Goal: Communication & Community: Answer question/provide support

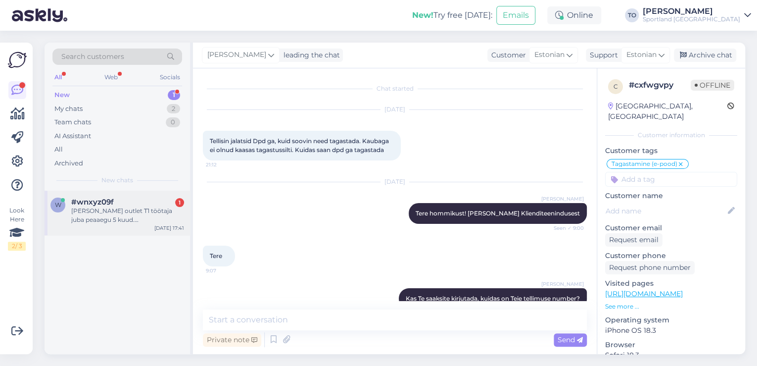
scroll to position [1087, 0]
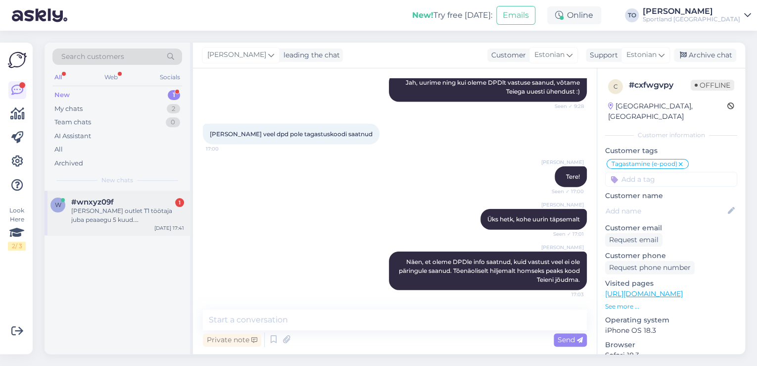
click at [151, 225] on div "w #wnxyz09f 1 [PERSON_NAME] outlet T1 töötaja juba peaaegu 5 kuud. [PERSON_NAME…" at bounding box center [118, 213] width 146 height 45
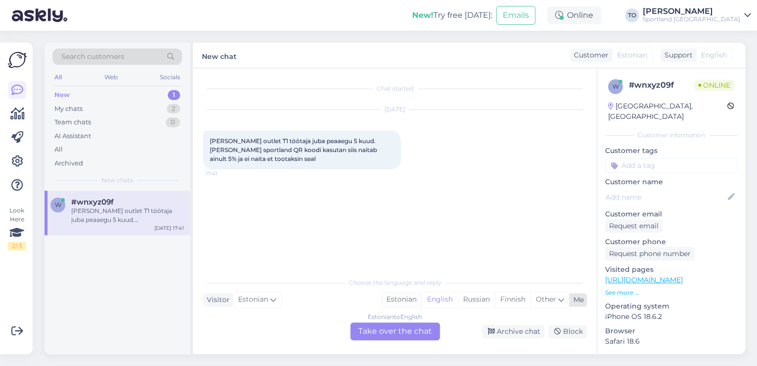
click at [410, 299] on div "Estonian" at bounding box center [402, 299] width 40 height 15
click at [394, 331] on div "Estonian to Estonian Take over the chat" at bounding box center [395, 331] width 90 height 18
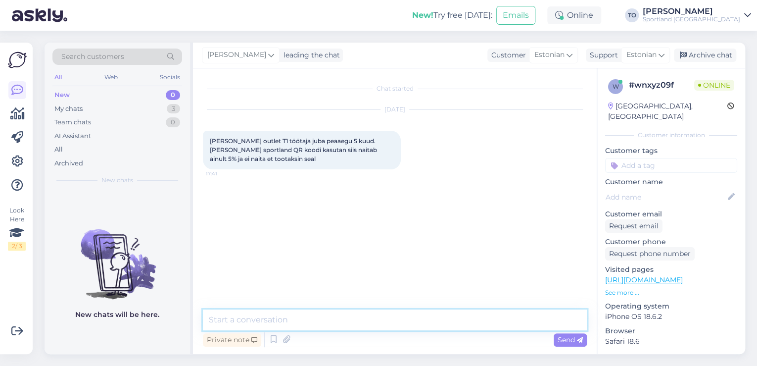
click at [370, 329] on textarea at bounding box center [395, 319] width 384 height 21
type textarea "Tere! [PERSON_NAME] Klienditeenindusest"
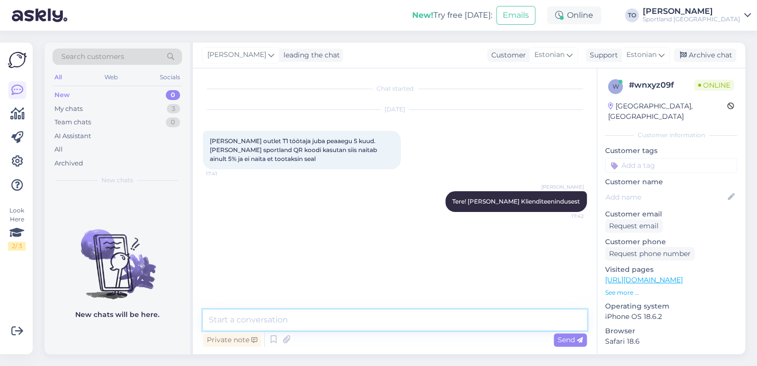
click at [334, 322] on textarea at bounding box center [395, 319] width 384 height 21
type textarea "p"
type textarea "P"
type textarea "Palun täpsustage, millise meiliaadressiga Teil on konto loodud?"
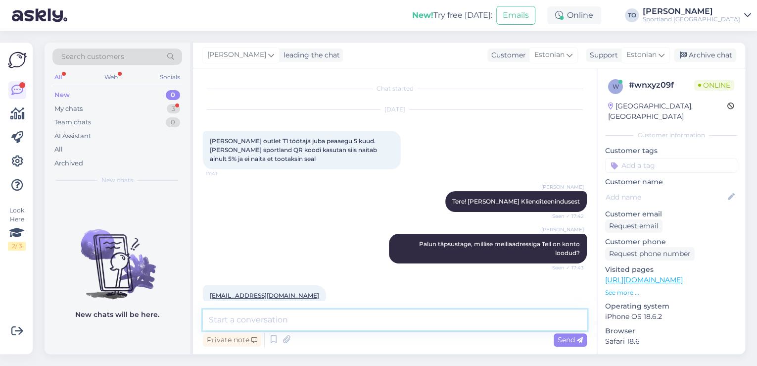
scroll to position [16, 0]
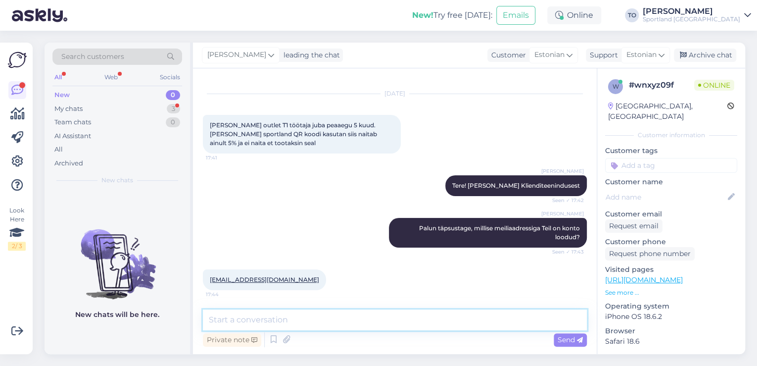
click at [251, 322] on textarea at bounding box center [395, 319] width 384 height 21
type textarea "Tänan, kohe vaatan üle"
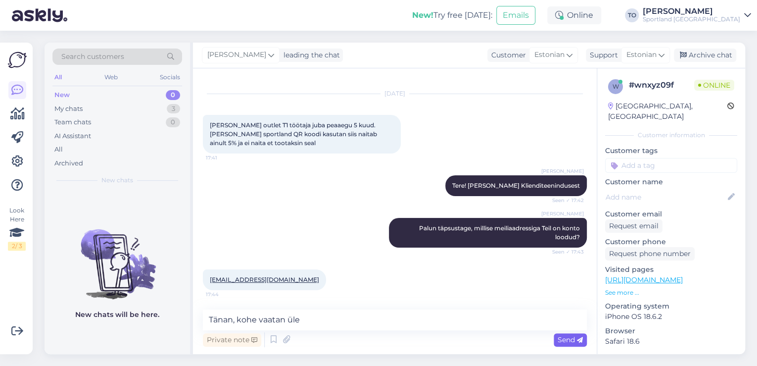
click at [565, 342] on span "Send" at bounding box center [570, 339] width 25 height 9
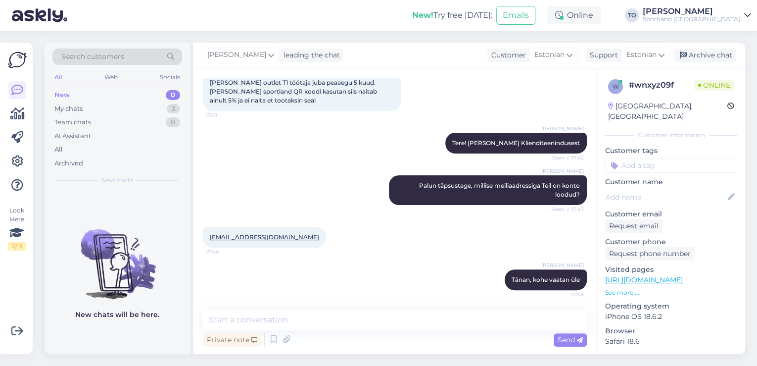
drag, startPoint x: 259, startPoint y: 240, endPoint x: 237, endPoint y: 253, distance: 25.7
click at [237, 253] on span "17:44" at bounding box center [224, 251] width 37 height 7
click at [261, 317] on textarea at bounding box center [395, 319] width 384 height 21
type textarea "P"
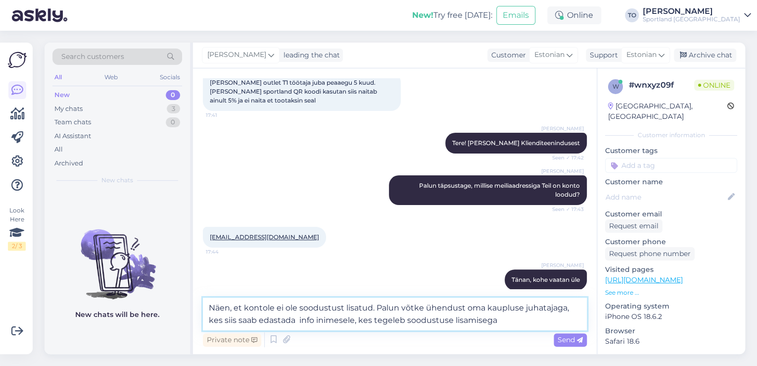
type textarea "Näen, et kontole ei ole soodustust lisatud. Palun võtke ühendust oma kaupluse j…"
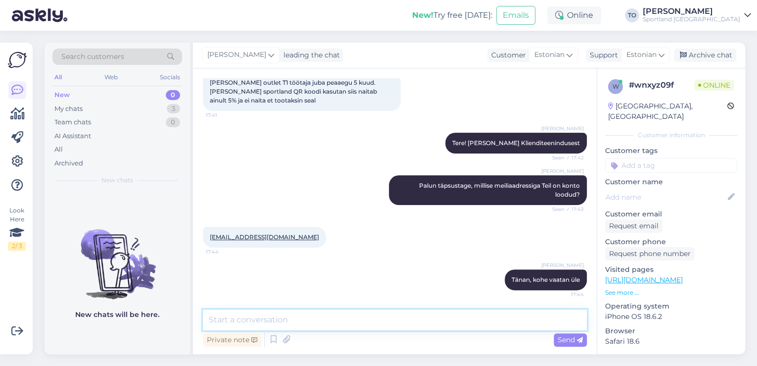
scroll to position [119, 0]
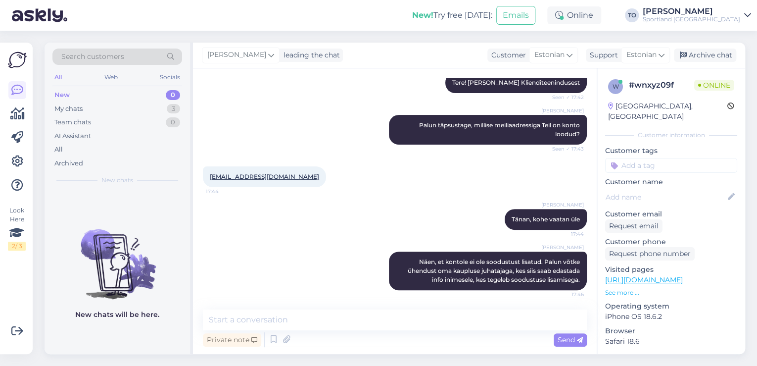
click at [658, 158] on input at bounding box center [671, 165] width 132 height 15
type input "konto"
click at [662, 189] on span "Sportland ID konto" at bounding box center [671, 192] width 57 height 6
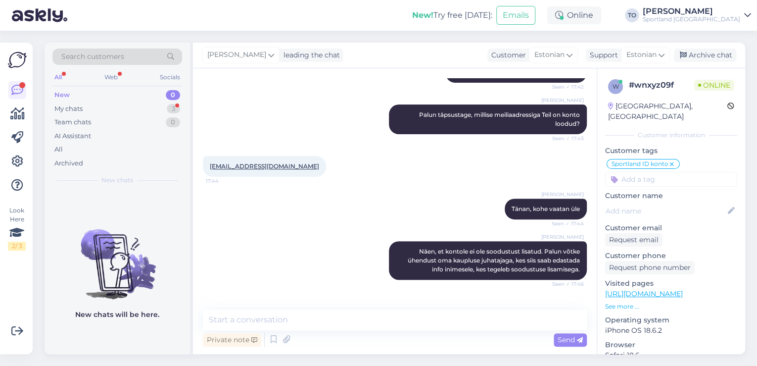
scroll to position [161, 0]
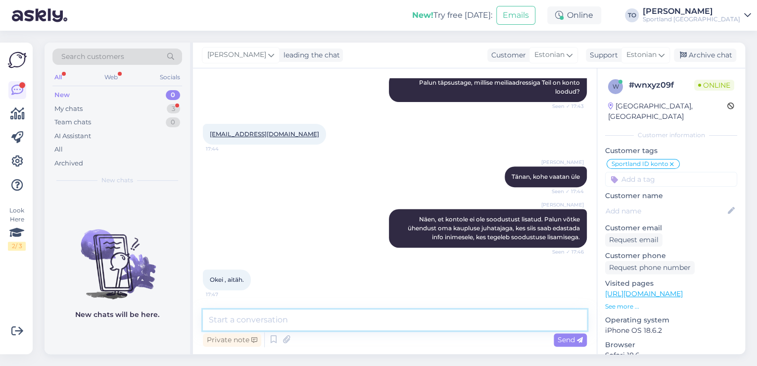
click at [369, 315] on textarea at bounding box center [395, 319] width 384 height 21
type textarea "Palun. Kas hetkel saan veel abiks olla?"
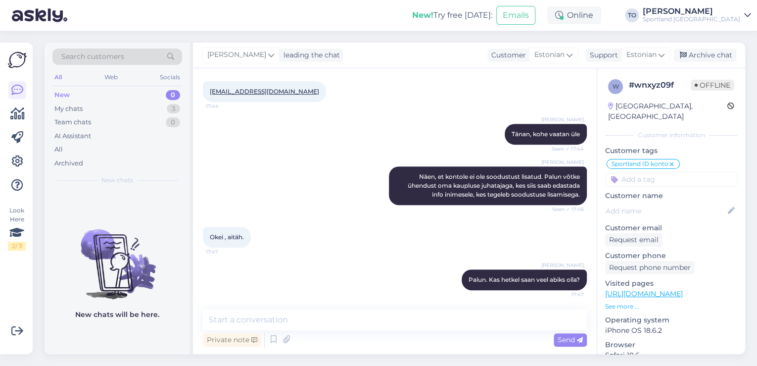
drag, startPoint x: 707, startPoint y: 56, endPoint x: 681, endPoint y: 68, distance: 28.4
click at [707, 56] on div "Archive chat" at bounding box center [705, 55] width 62 height 13
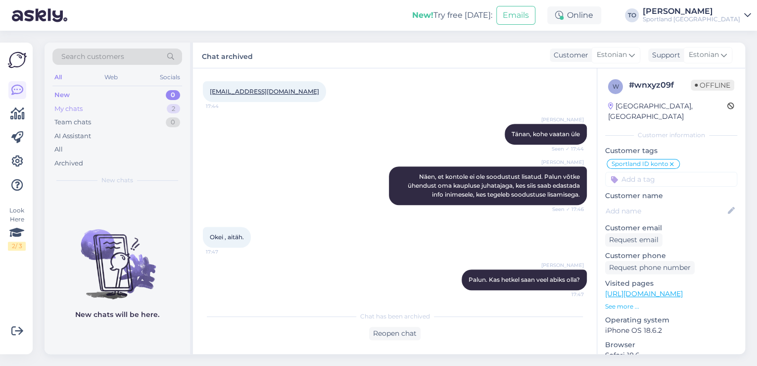
click at [170, 106] on div "2" at bounding box center [173, 109] width 13 height 10
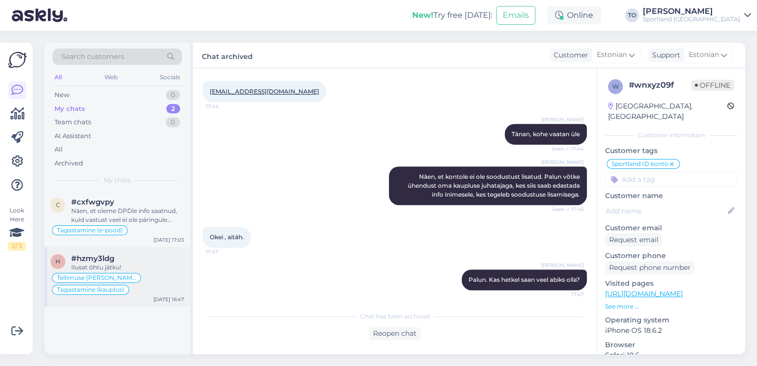
click at [131, 273] on div "Tellimuse [PERSON_NAME] info Tagastamine (kauplus)" at bounding box center [117, 284] width 134 height 24
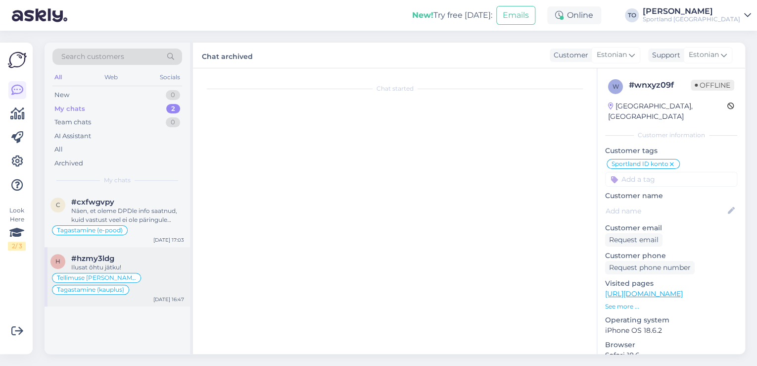
scroll to position [601, 0]
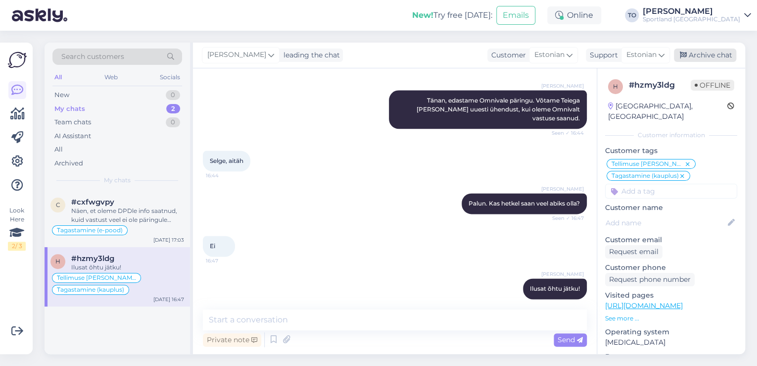
click at [715, 53] on div "Archive chat" at bounding box center [705, 55] width 62 height 13
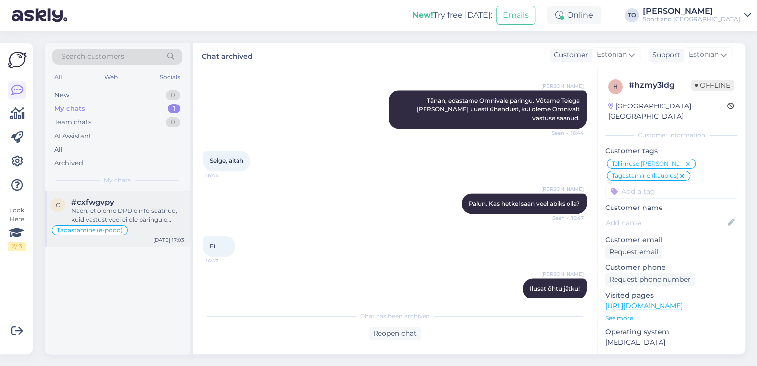
click at [120, 220] on div "Näen, et oleme DPDle info saatnud, kuid vastust veel ei ole päringule saanud. T…" at bounding box center [127, 215] width 113 height 18
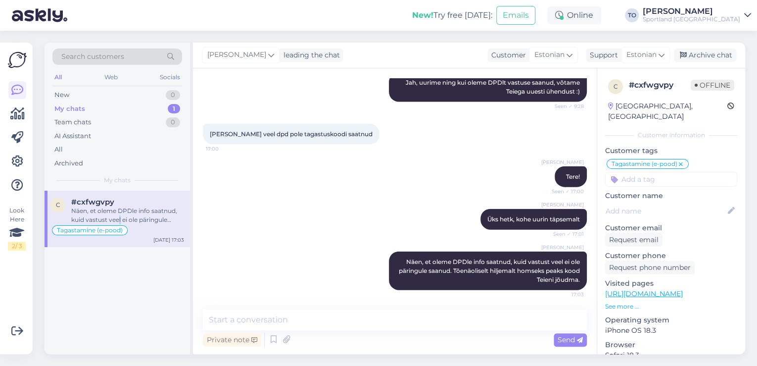
scroll to position [1087, 0]
click at [711, 55] on div "Archive chat" at bounding box center [705, 55] width 62 height 13
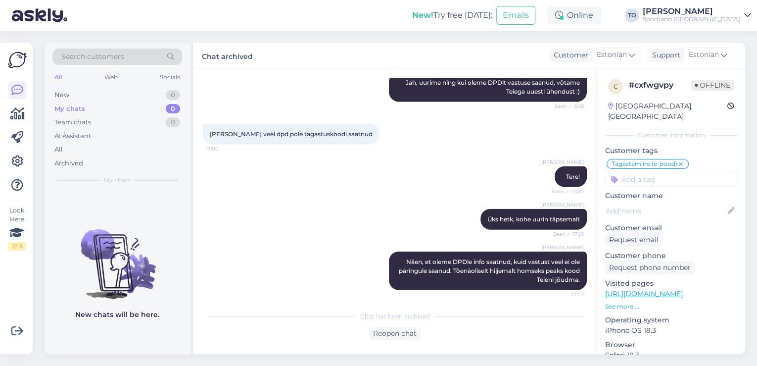
click at [726, 19] on div "Sportland [GEOGRAPHIC_DATA]" at bounding box center [692, 19] width 98 height 8
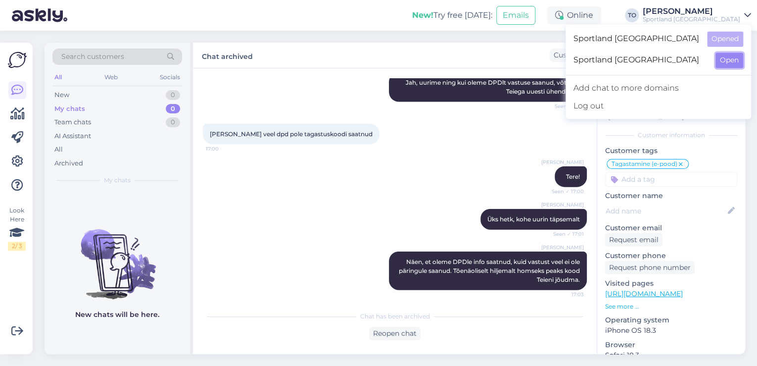
click at [720, 60] on button "Open" at bounding box center [730, 59] width 28 height 15
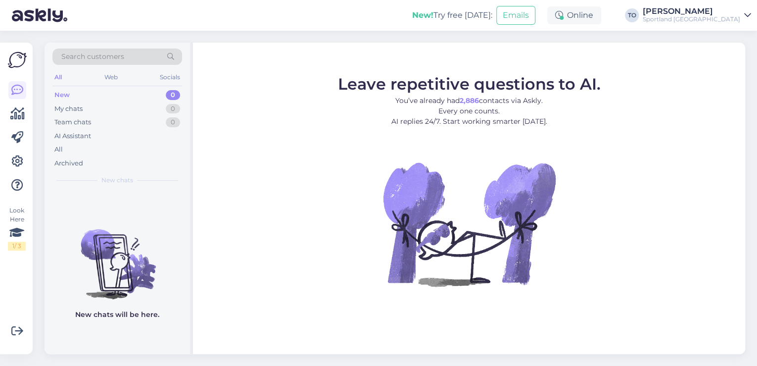
click at [733, 18] on div "Sportland [GEOGRAPHIC_DATA]" at bounding box center [692, 19] width 98 height 8
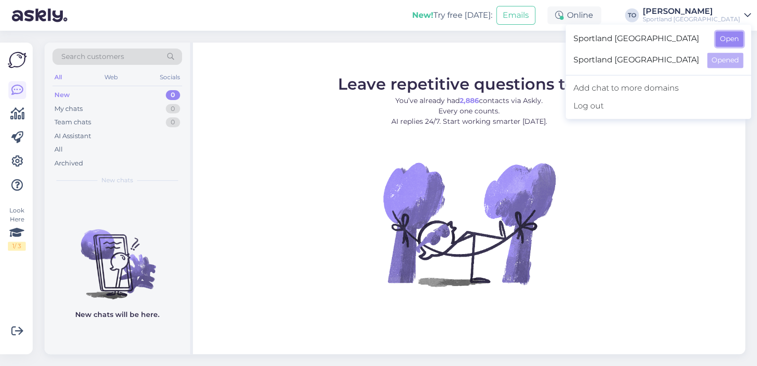
click at [728, 39] on button "Open" at bounding box center [730, 38] width 28 height 15
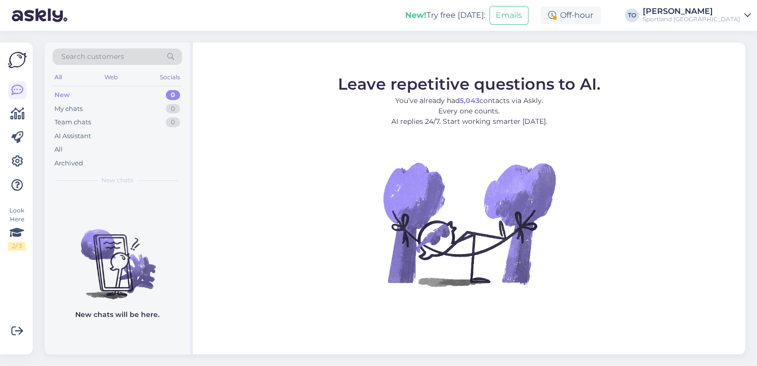
click at [720, 20] on div "Sportland [GEOGRAPHIC_DATA]" at bounding box center [692, 19] width 98 height 8
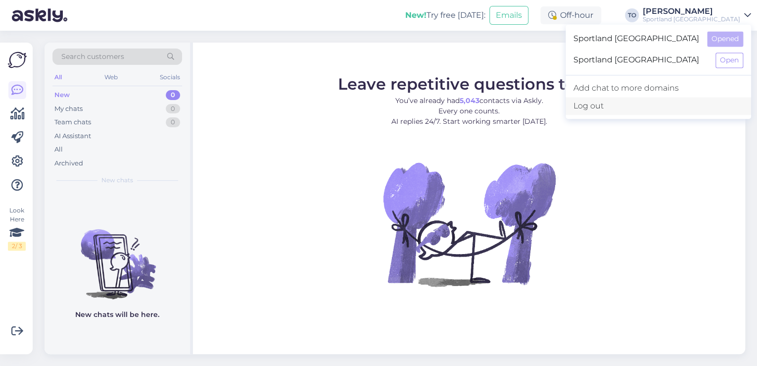
click at [678, 104] on div "Log out" at bounding box center [659, 106] width 186 height 18
